Goal: Information Seeking & Learning: Learn about a topic

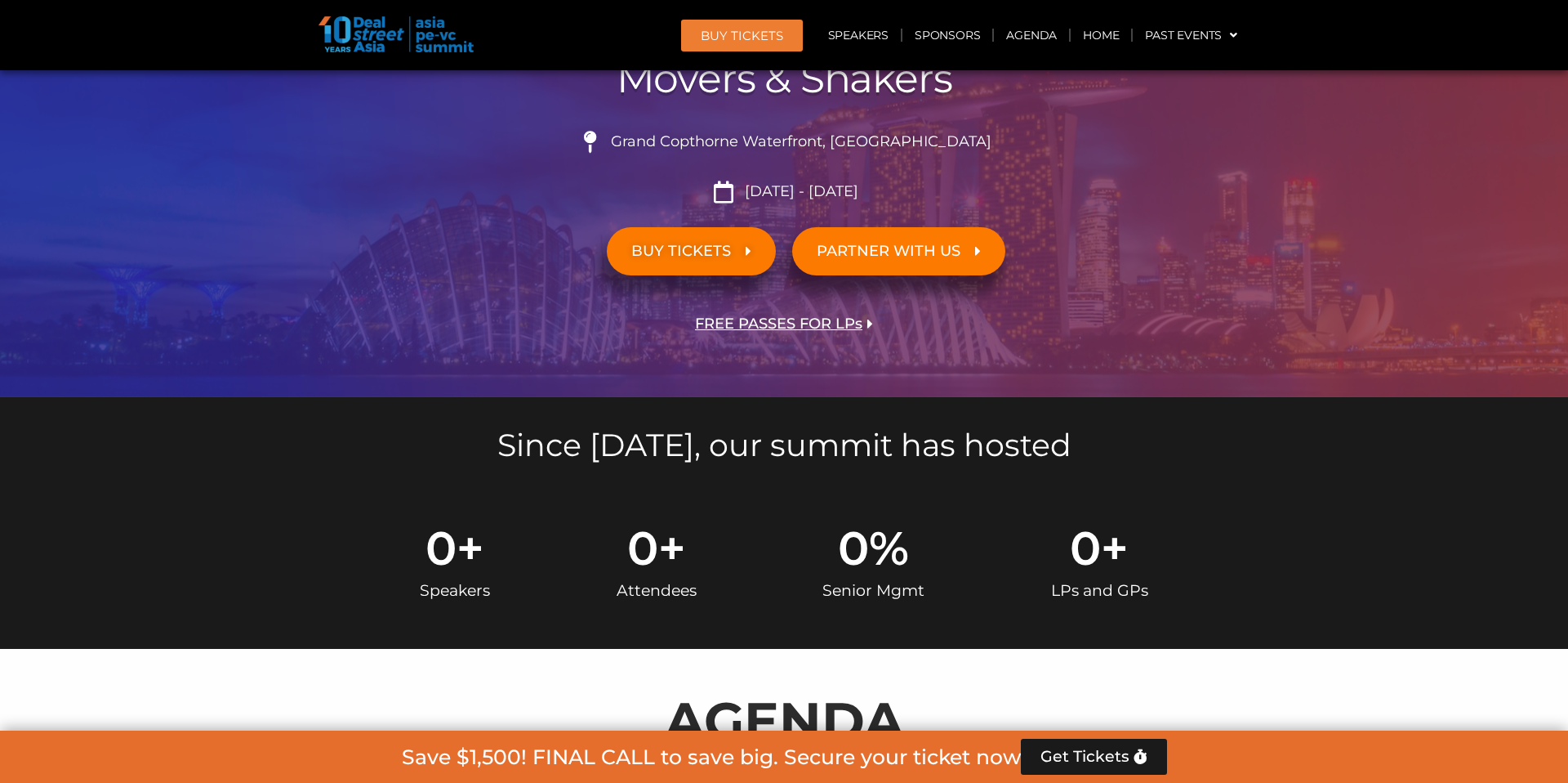
scroll to position [660, 0]
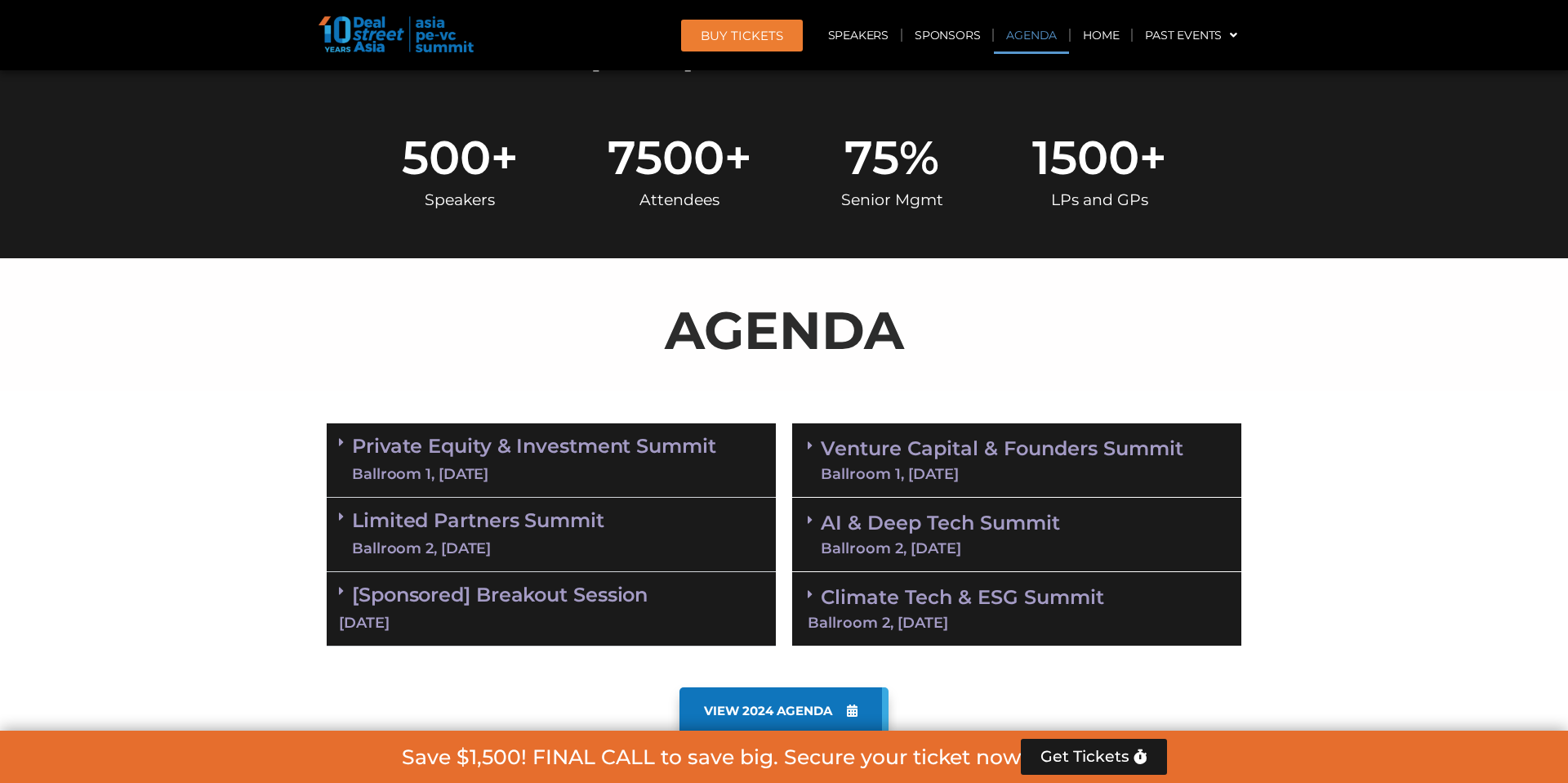
click at [961, 551] on div "Ballroom 2, 11 Sept" at bounding box center [940, 548] width 239 height 15
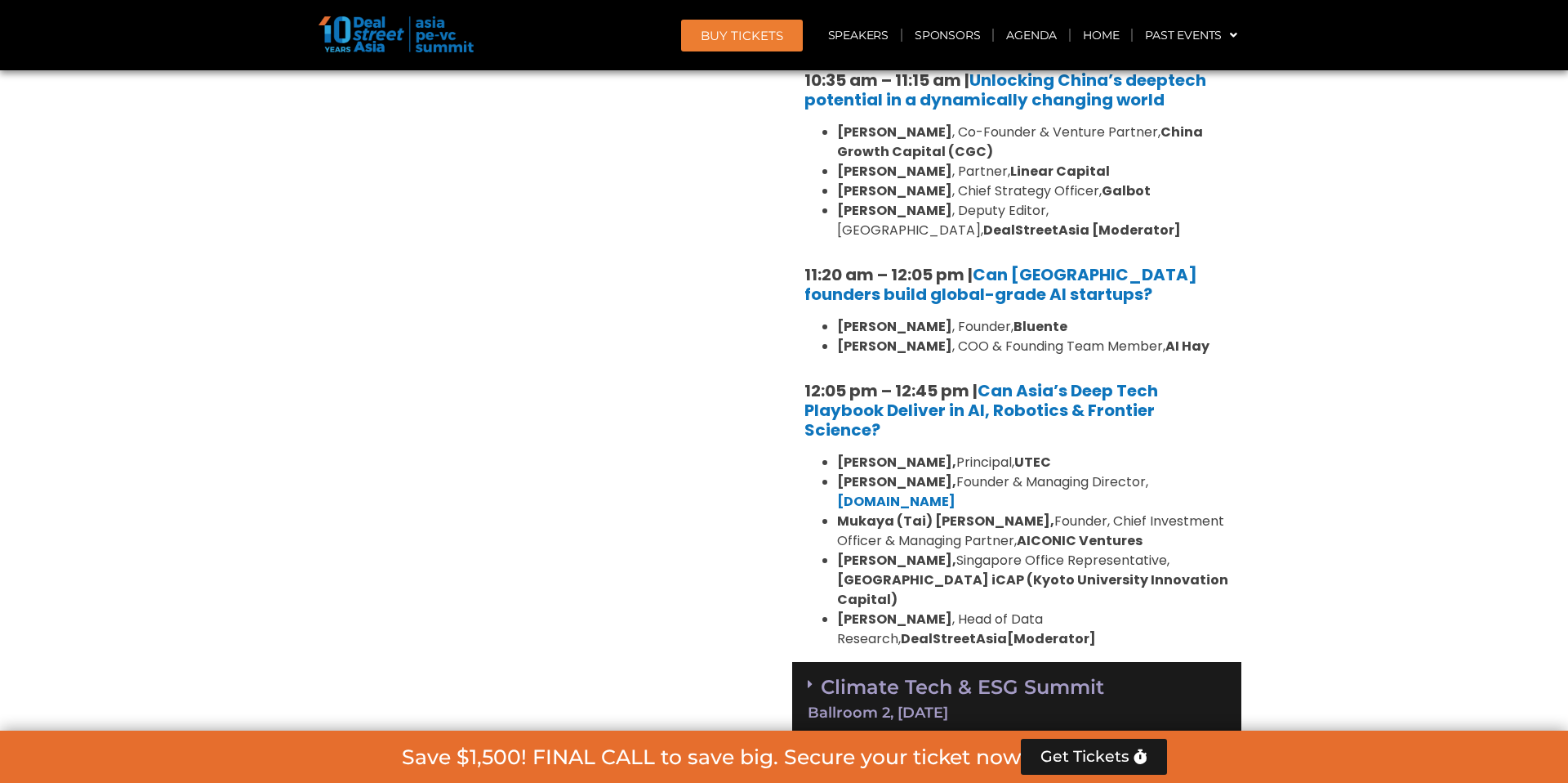
scroll to position [1289, 0]
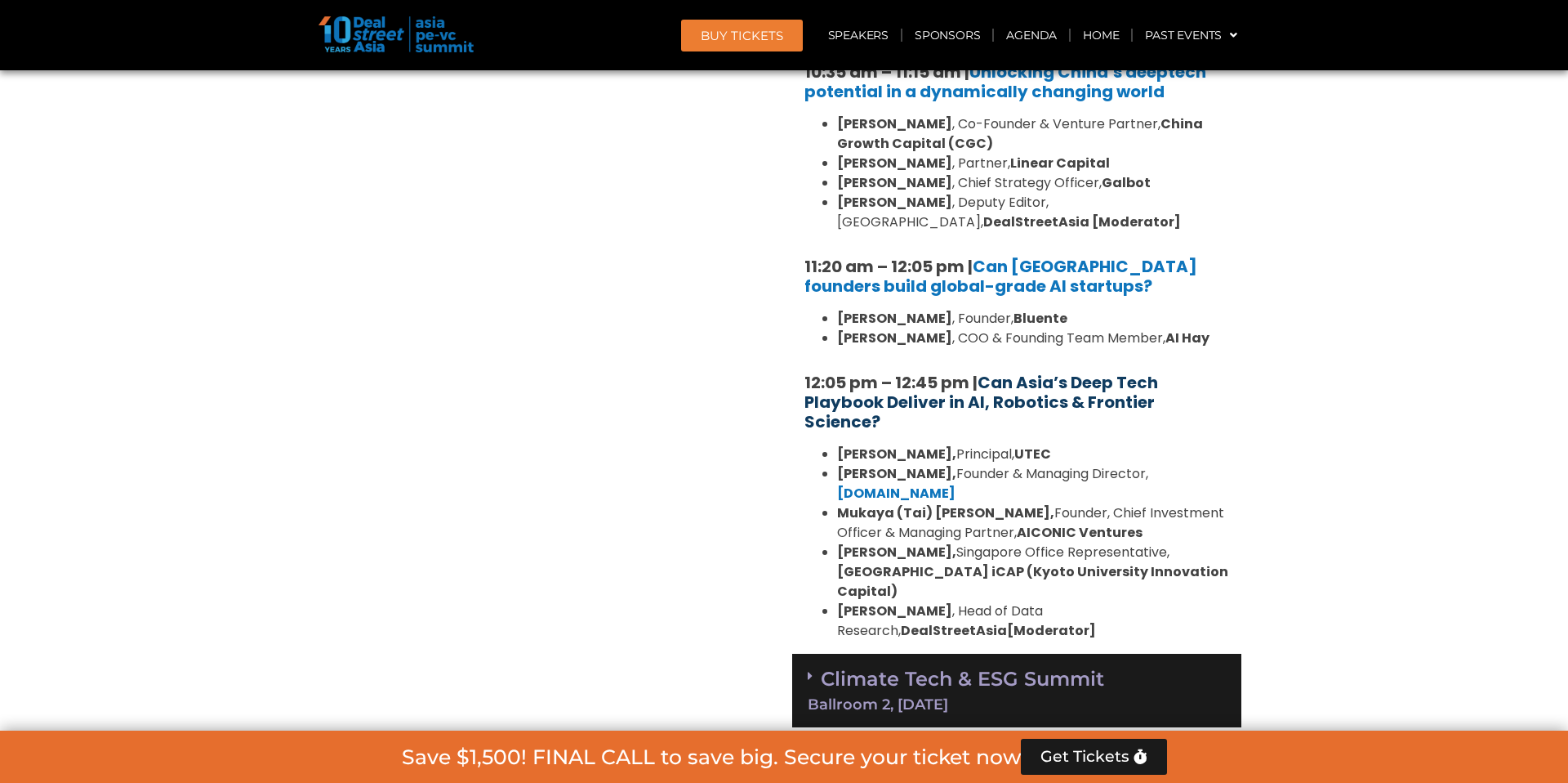
click at [1010, 394] on link "Can Asia’s Deep Tech Playbook Deliver in AI, Robotics & Frontier Science?" at bounding box center [981, 402] width 353 height 62
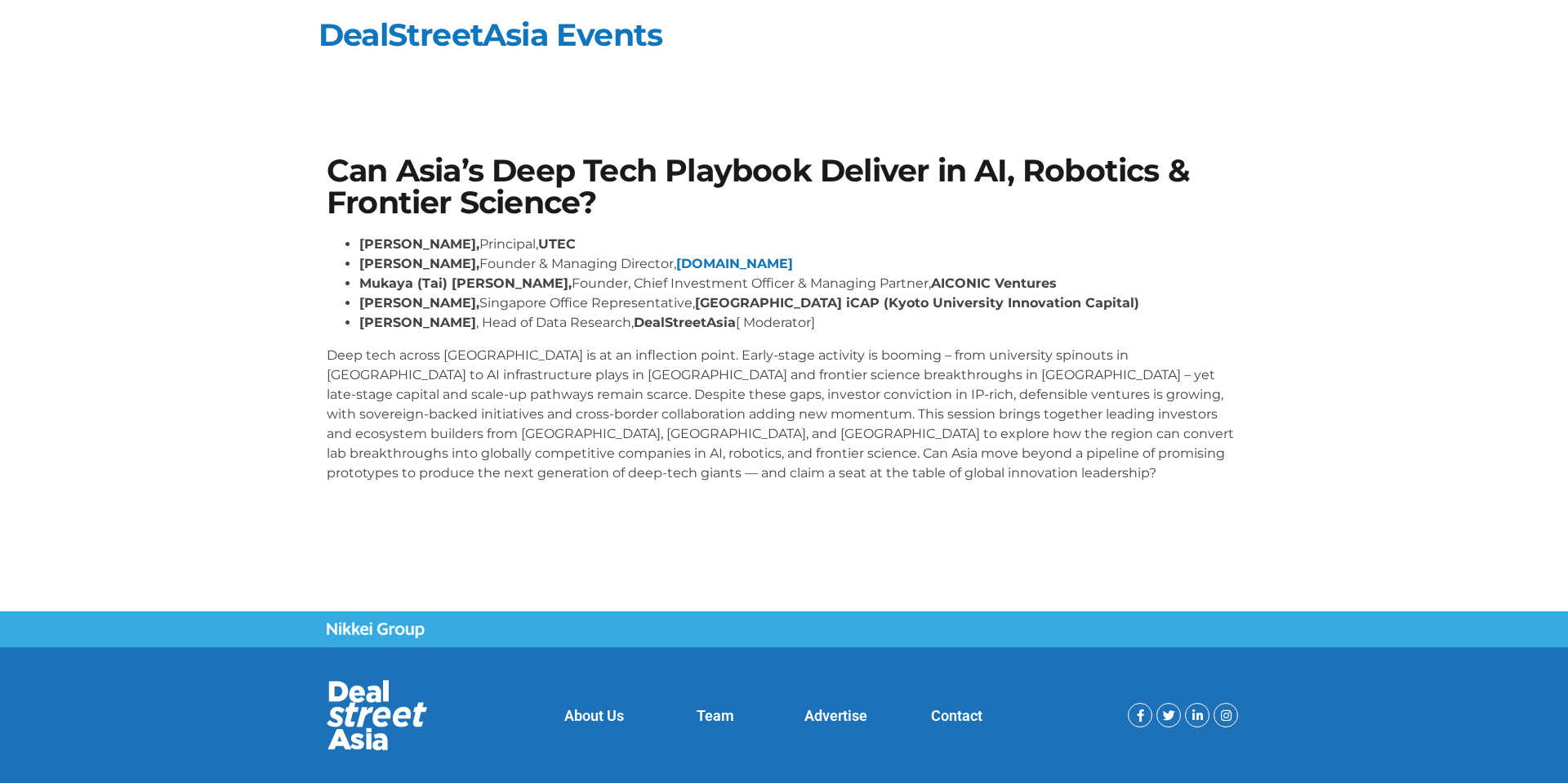
click at [178, 214] on section "Can Asia’s Deep Tech Playbook Deliver in AI, Robotics & Frontier Science? [PERS…" at bounding box center [784, 326] width 1568 height 438
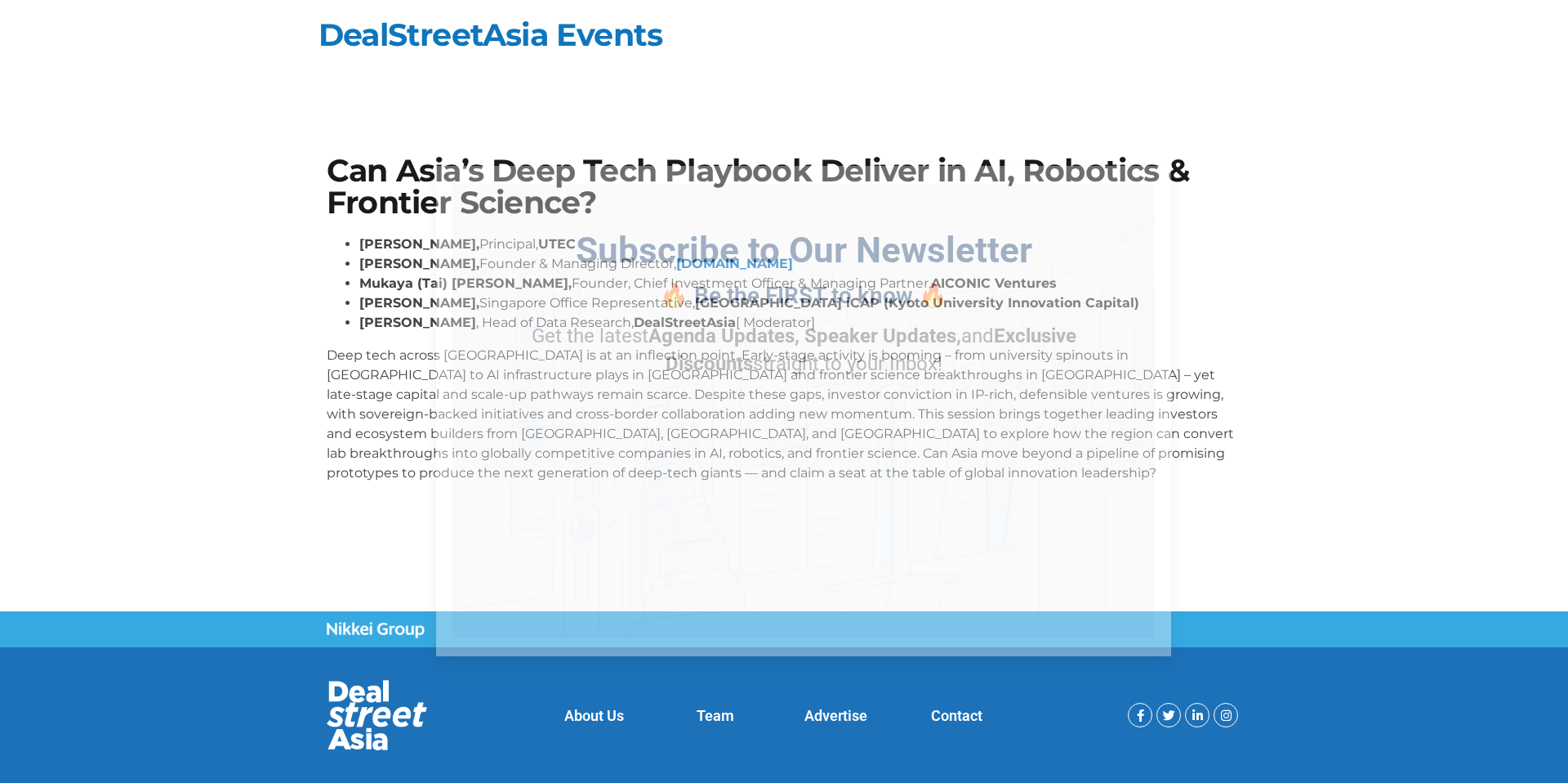
click at [1143, 193] on icon "Close" at bounding box center [1150, 187] width 15 height 15
